Goal: Task Accomplishment & Management: Manage account settings

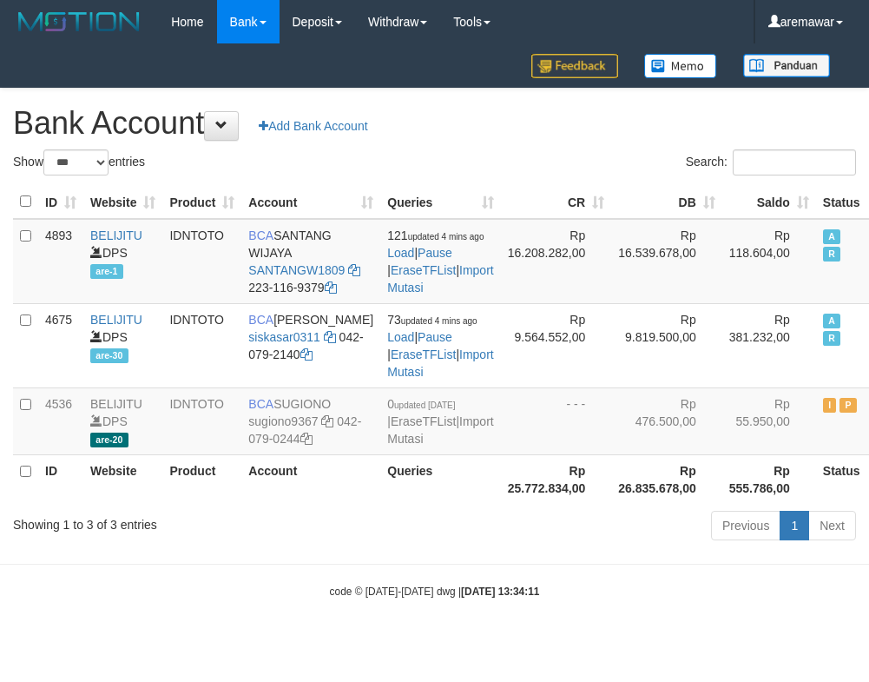
select select "***"
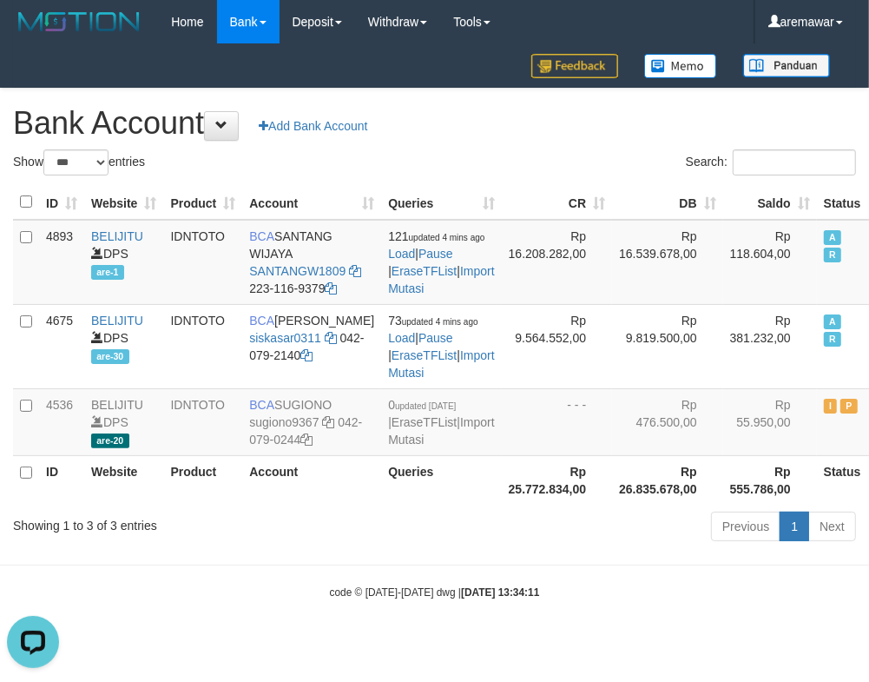
click at [545, 143] on div "**********" at bounding box center [434, 318] width 869 height 459
